Goal: Navigation & Orientation: Find specific page/section

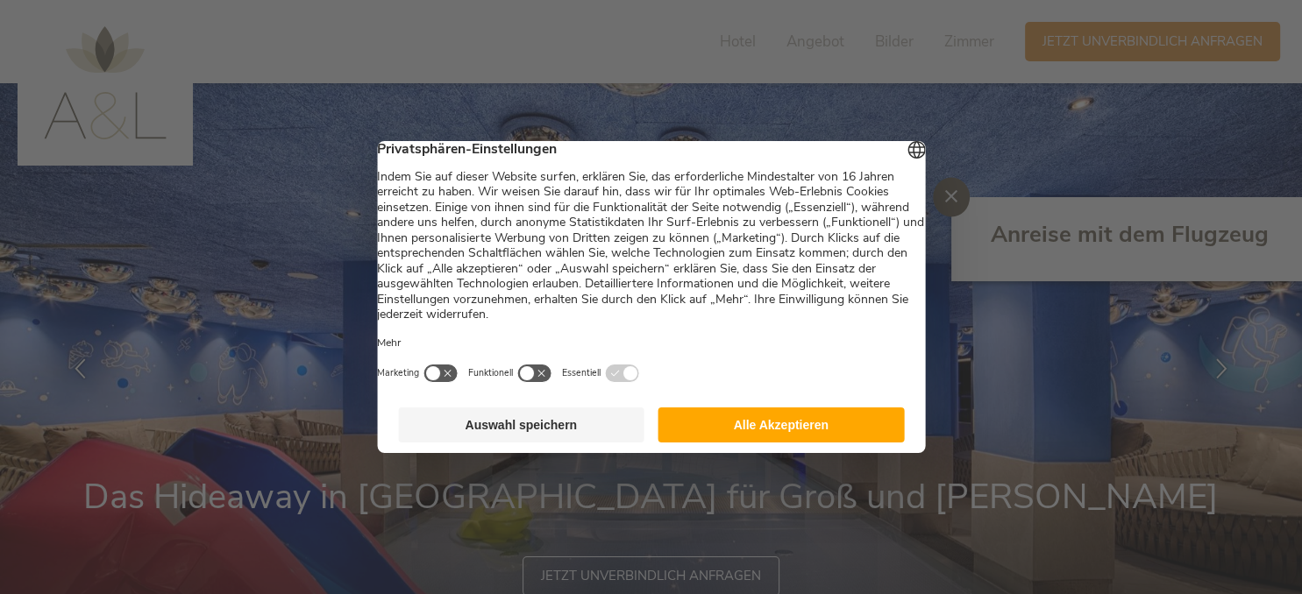
click at [825, 410] on footer "Auswahl speichern Alle Akzeptieren" at bounding box center [651, 425] width 548 height 56
click at [817, 443] on button "Alle Akzeptieren" at bounding box center [781, 425] width 246 height 35
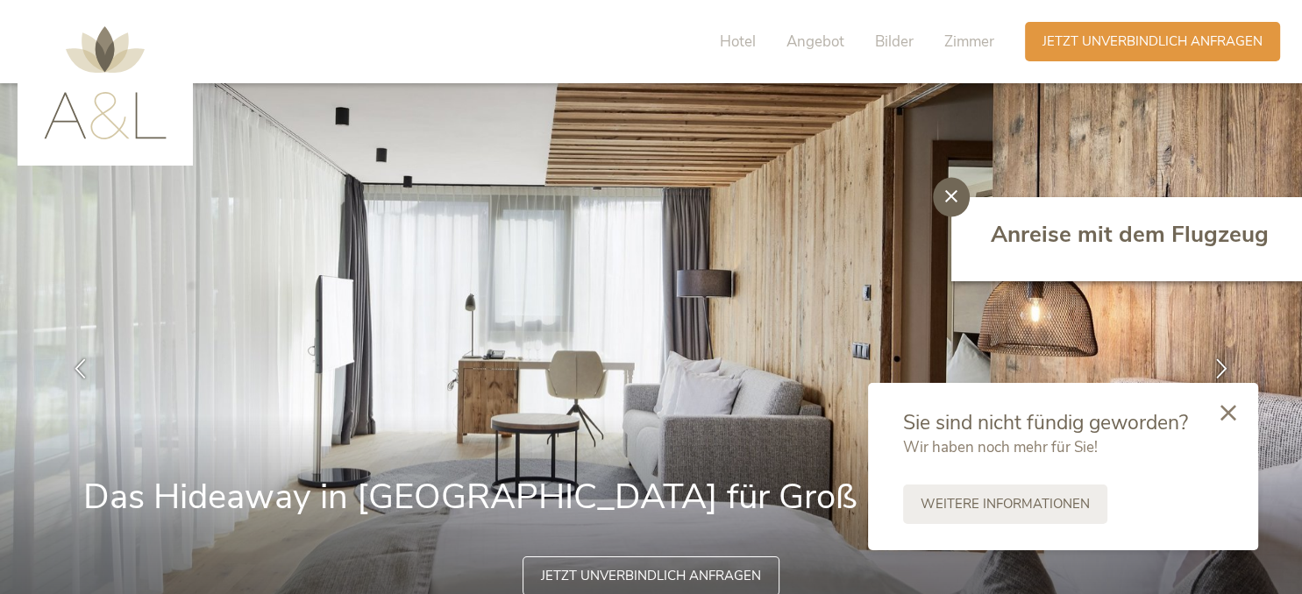
click at [962, 190] on div at bounding box center [951, 197] width 37 height 39
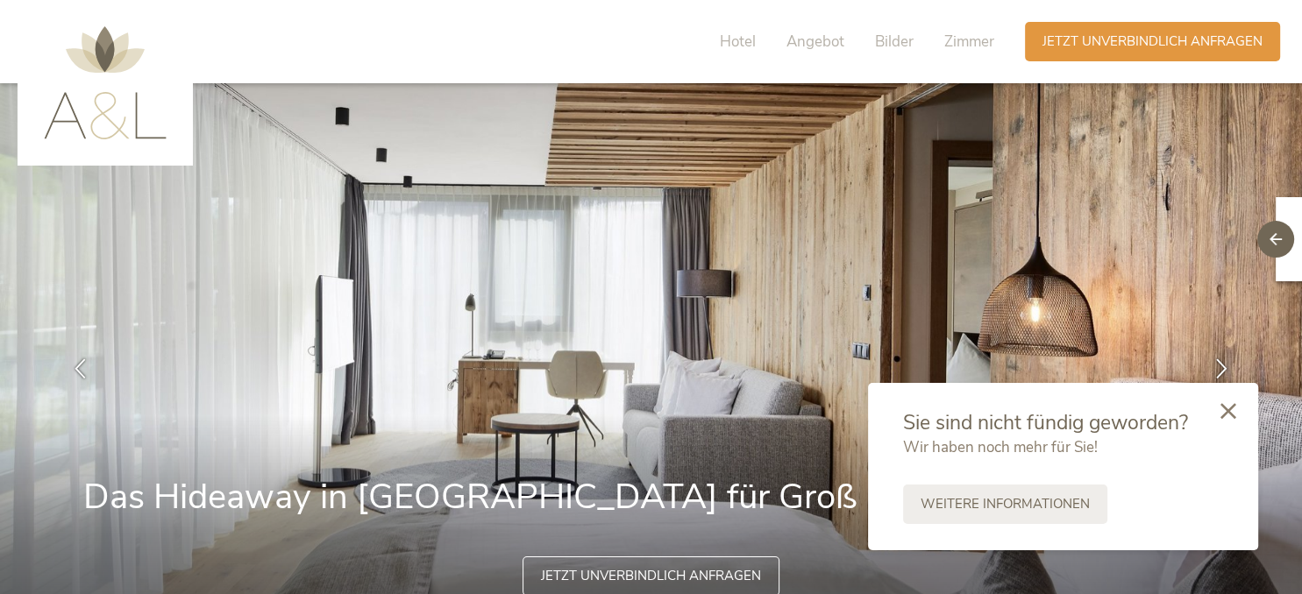
click at [1228, 410] on icon at bounding box center [1228, 411] width 16 height 16
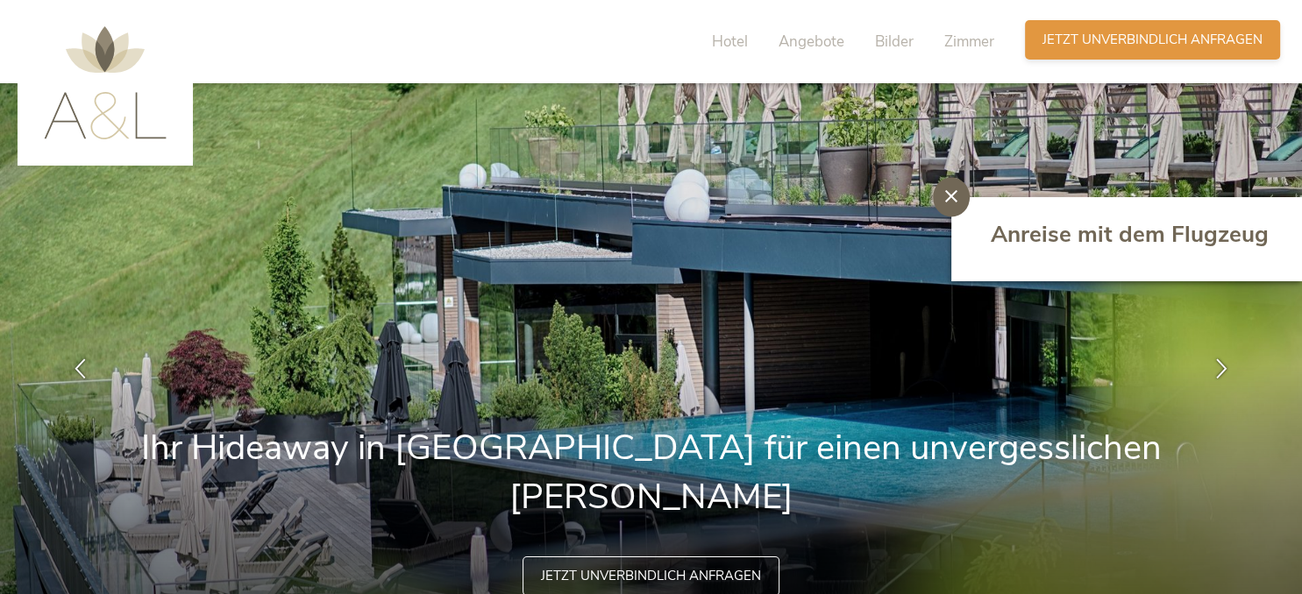
click at [1050, 29] on div "Anfragen Jetzt unverbindlich anfragen" at bounding box center [1152, 39] width 255 height 39
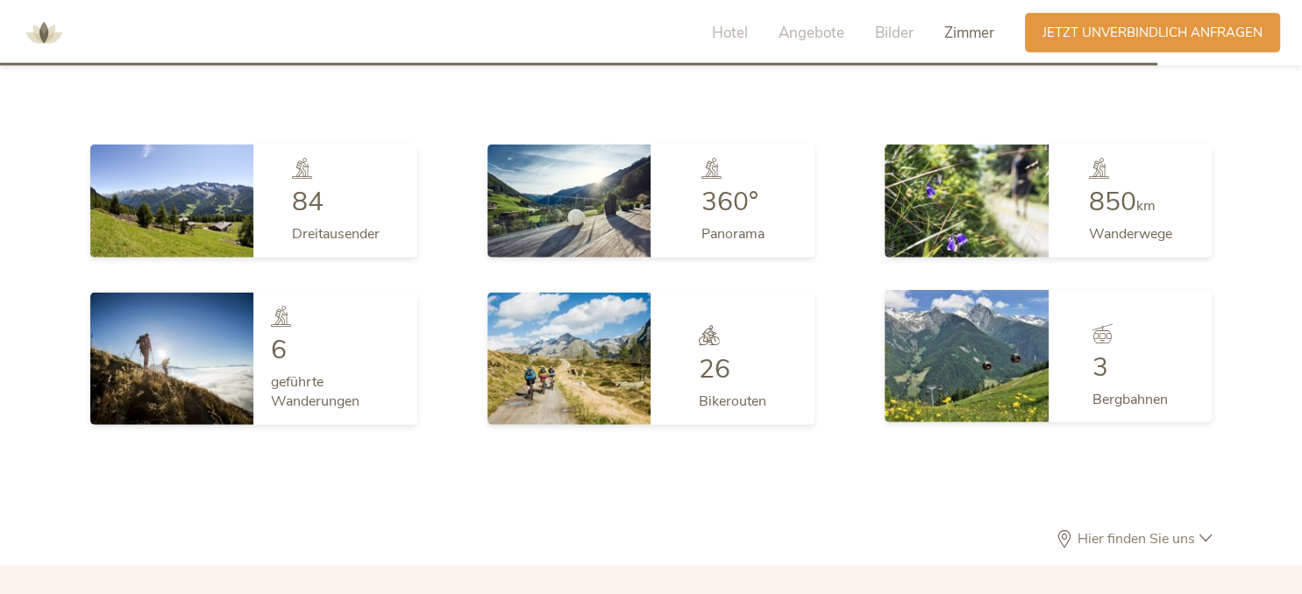
scroll to position [4675, 0]
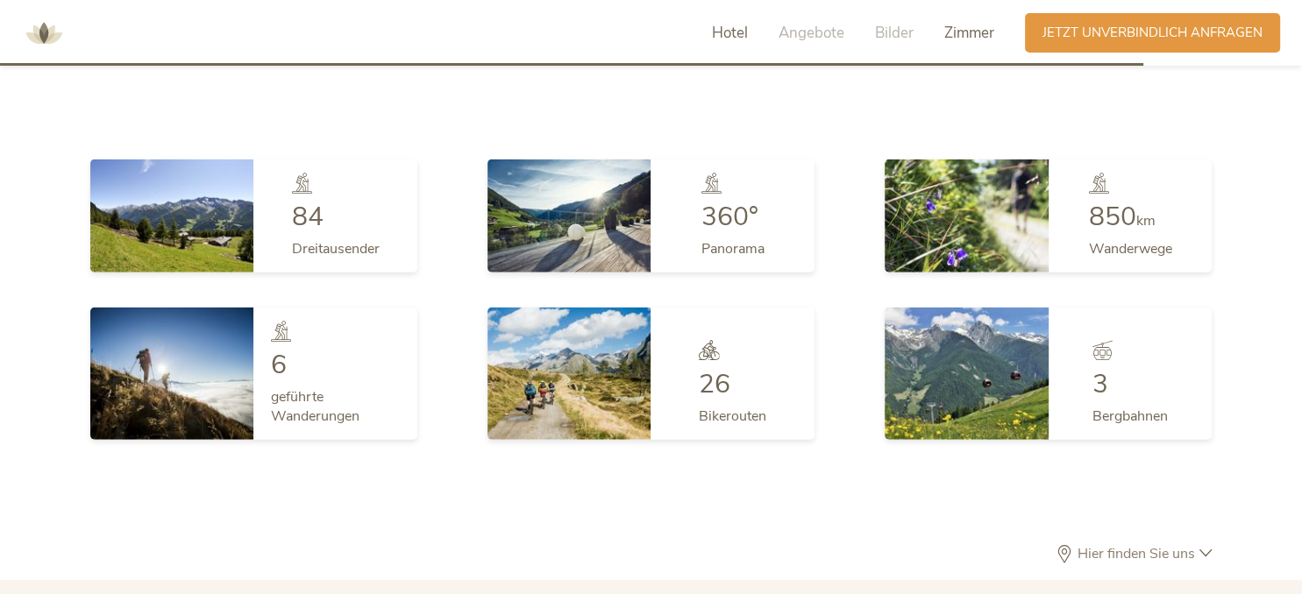
click at [718, 34] on span "Hotel" at bounding box center [730, 33] width 36 height 20
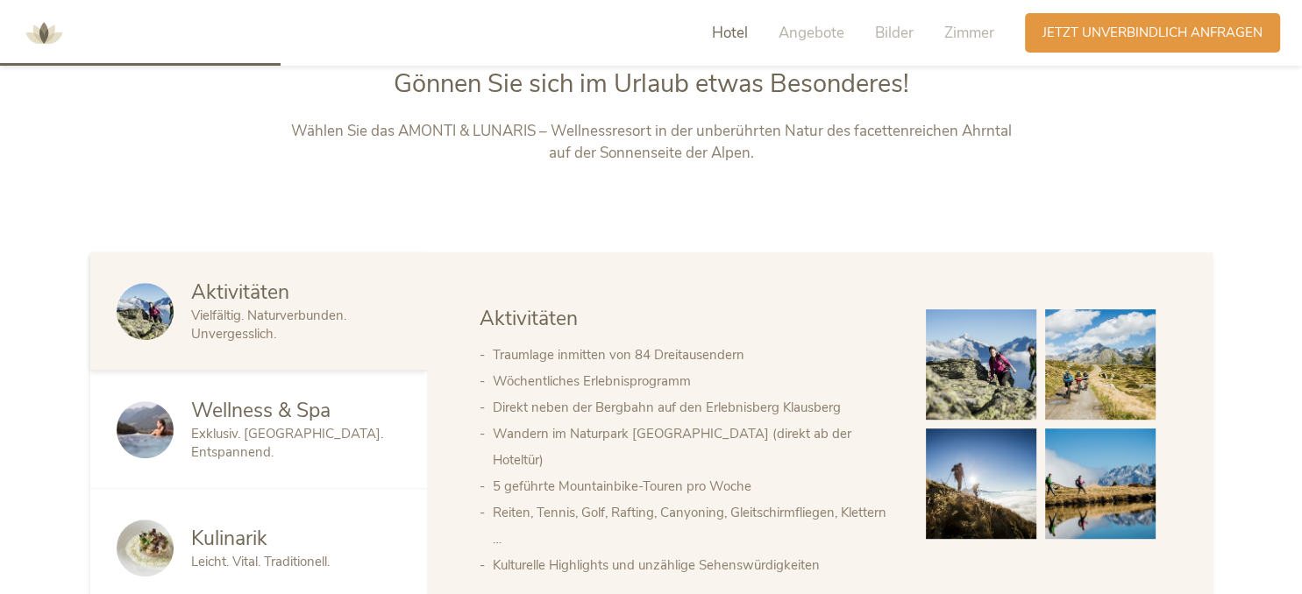
scroll to position [713, 0]
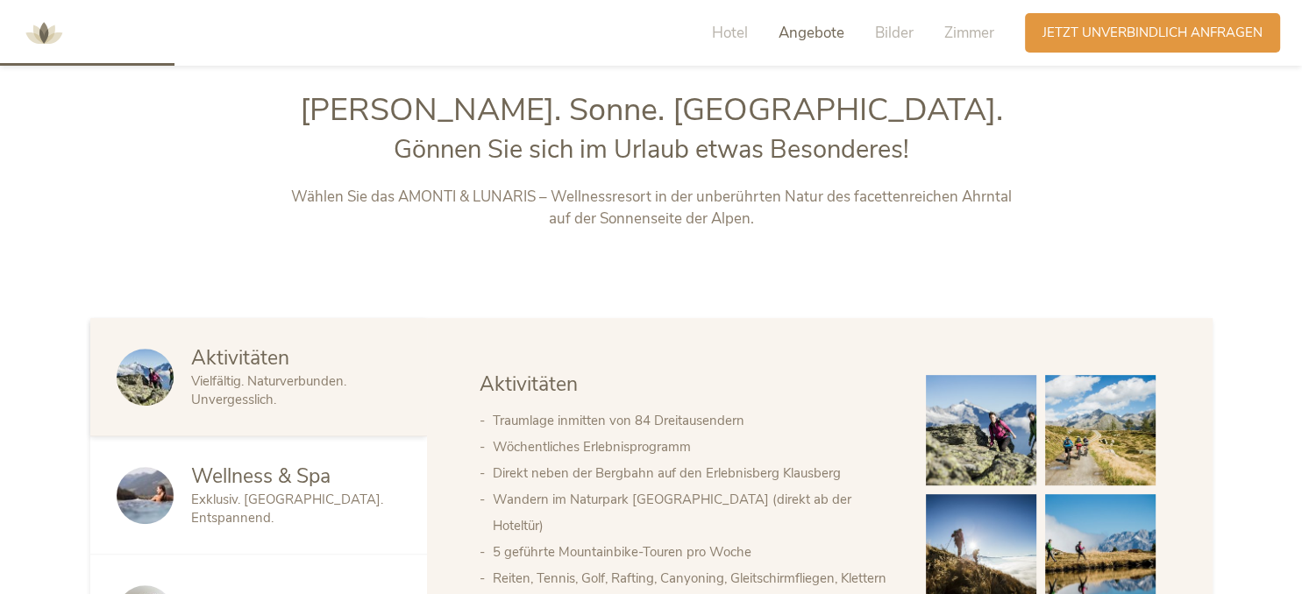
click at [818, 32] on span "Angebote" at bounding box center [811, 33] width 66 height 20
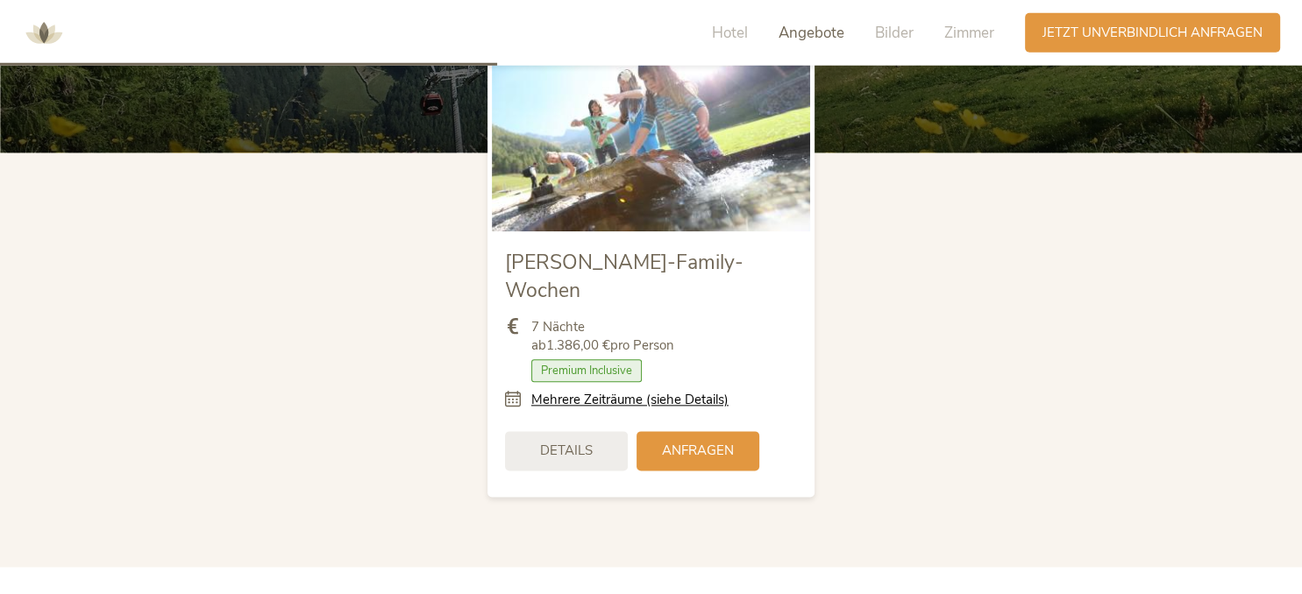
scroll to position [2125, 0]
